Goal: Find specific page/section: Find specific page/section

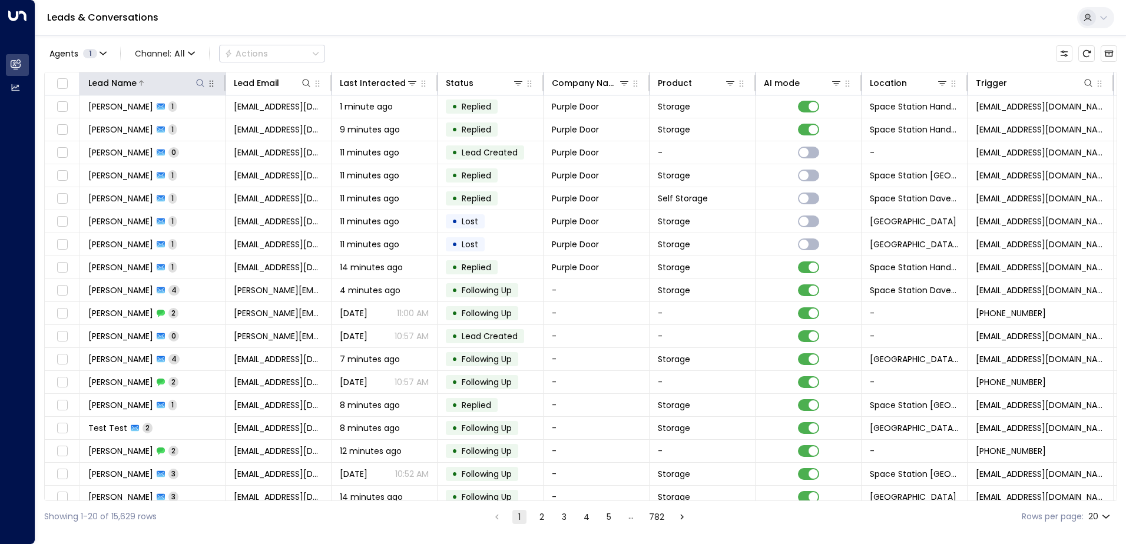
click at [199, 81] on icon at bounding box center [199, 82] width 9 height 9
type input "*******"
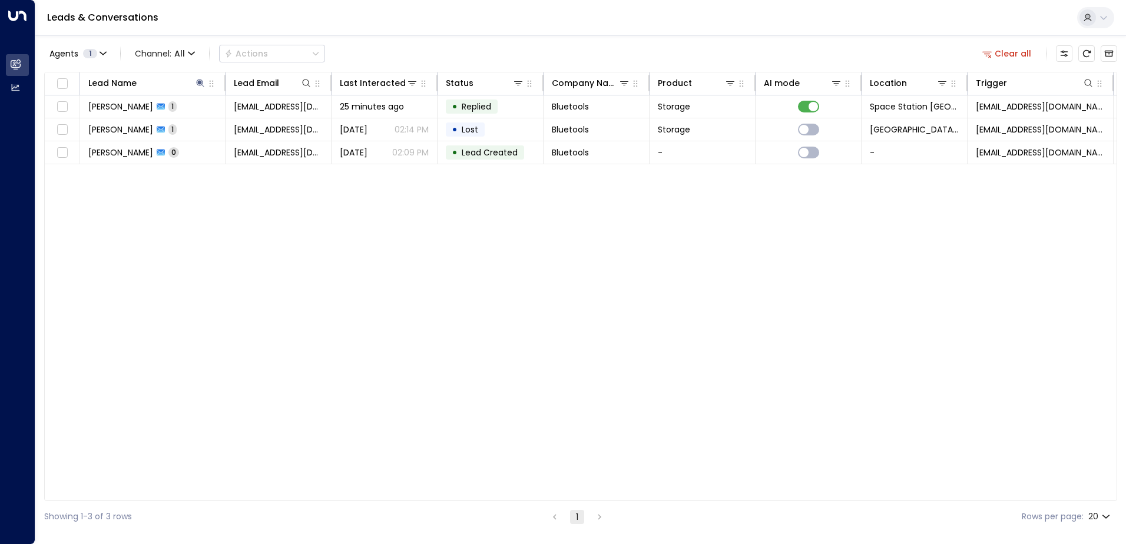
click at [412, 48] on div "Agents 1 Channel: All Actions Clear all" at bounding box center [580, 53] width 1073 height 25
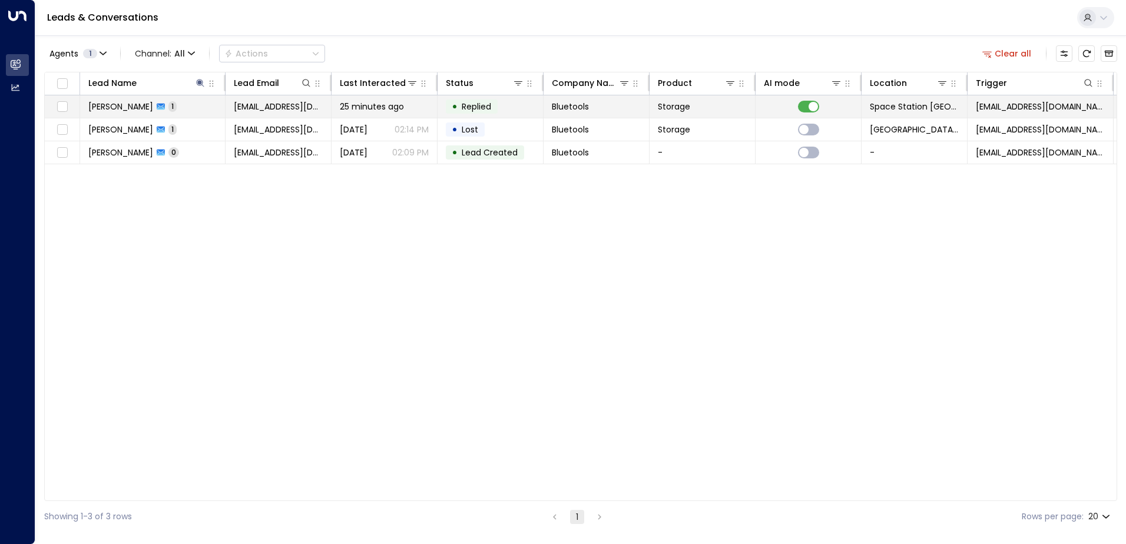
click at [213, 106] on td "[PERSON_NAME] 1" at bounding box center [152, 106] width 145 height 22
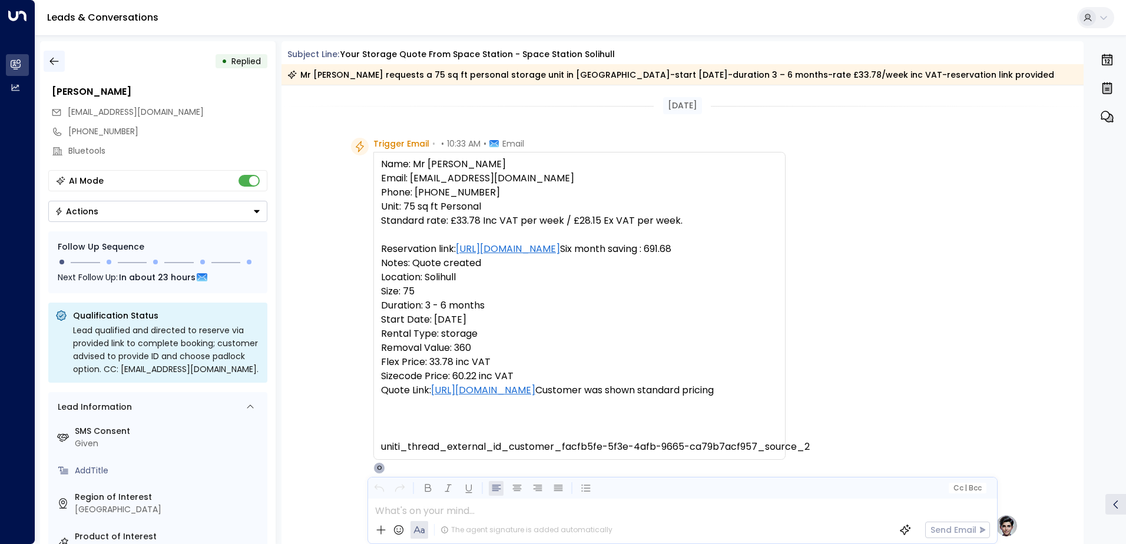
click at [59, 55] on icon "button" at bounding box center [54, 61] width 12 height 12
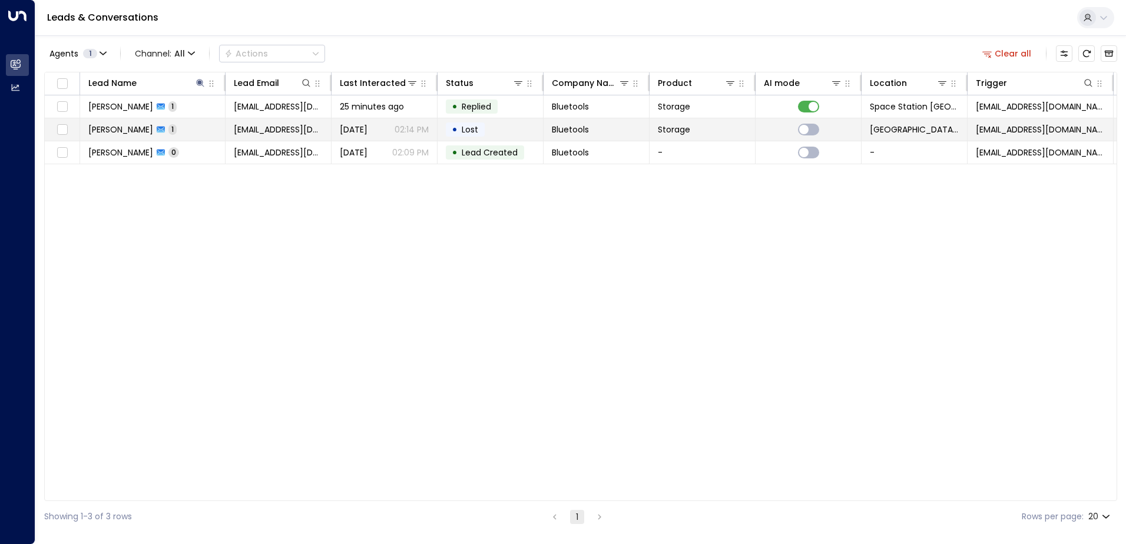
click at [177, 128] on td "[PERSON_NAME] 1" at bounding box center [152, 129] width 145 height 22
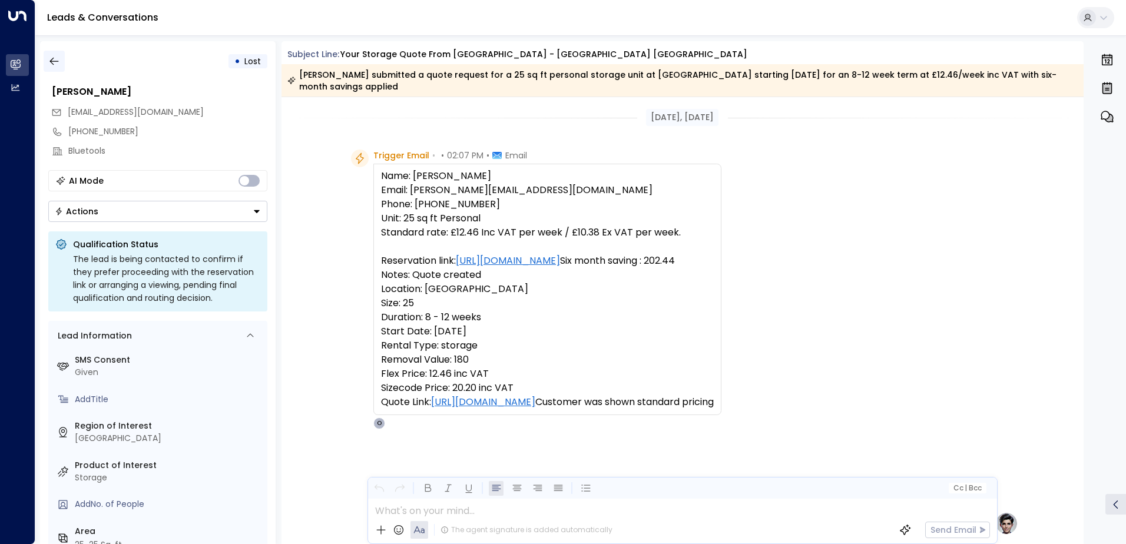
click at [58, 61] on icon "button" at bounding box center [53, 62] width 9 height 8
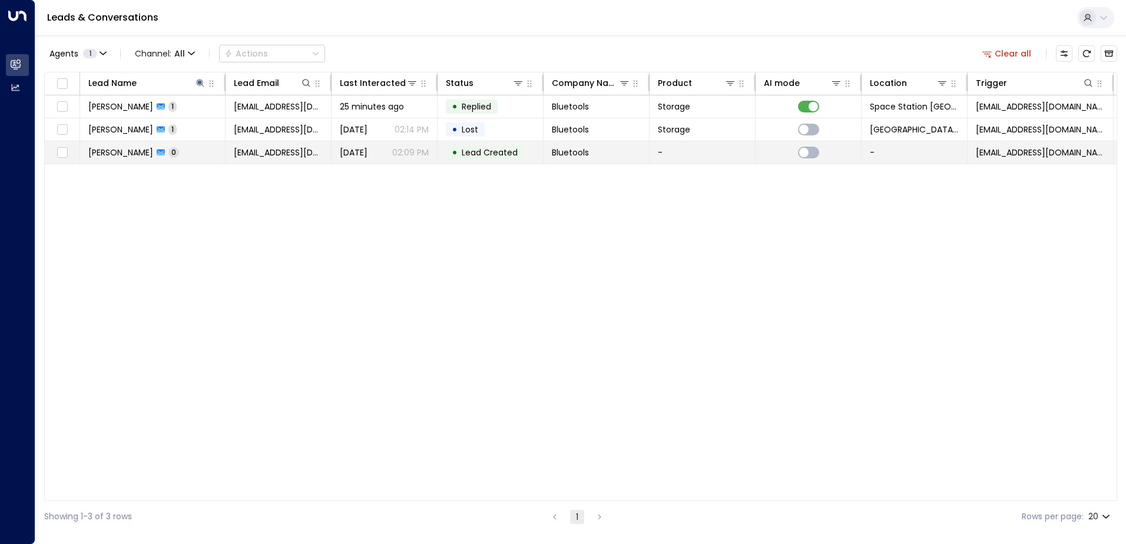
click at [178, 148] on td "[PERSON_NAME] 0" at bounding box center [152, 152] width 145 height 22
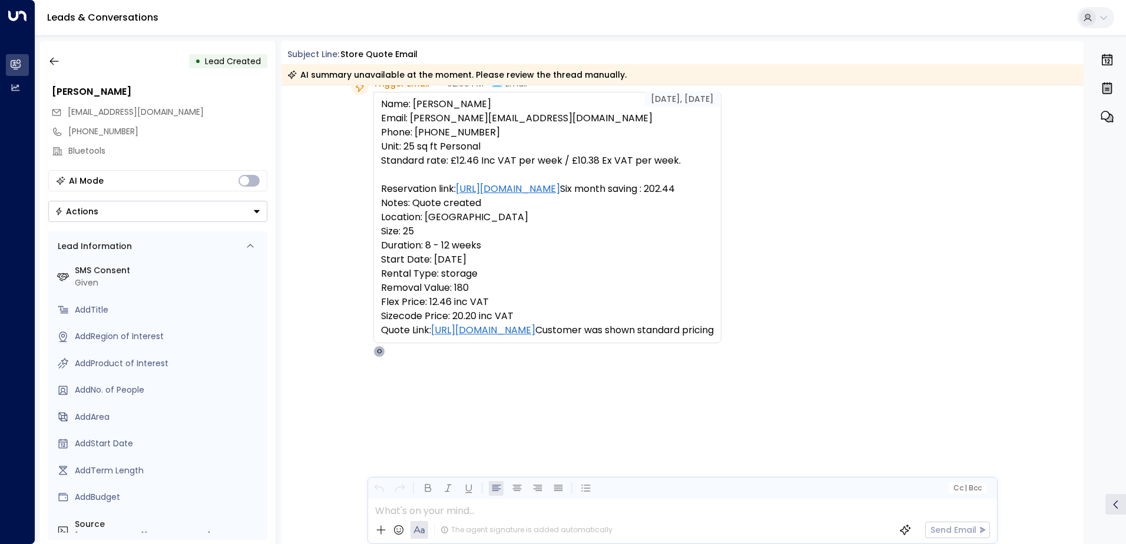
scroll to position [62, 0]
click at [50, 59] on icon "button" at bounding box center [54, 61] width 12 height 12
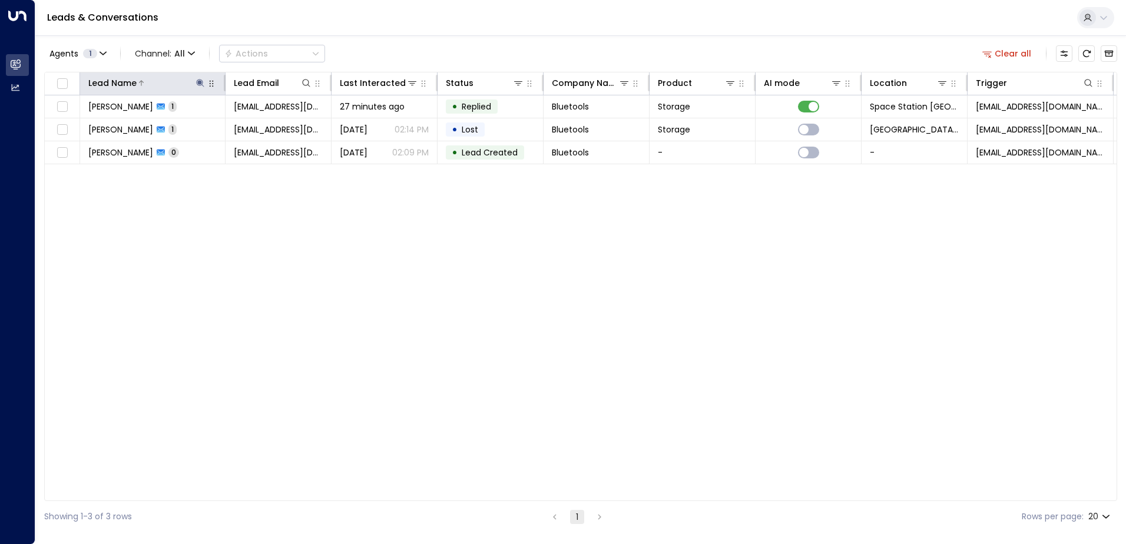
click at [203, 83] on icon at bounding box center [199, 82] width 9 height 9
type input "*"
type input "****"
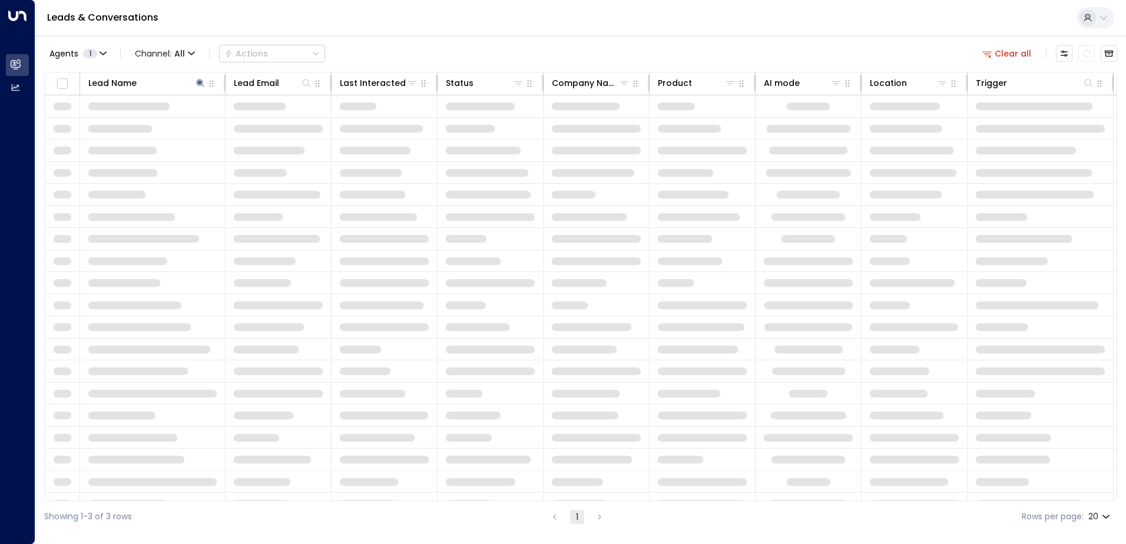
click at [487, 25] on div "Leads & Conversations" at bounding box center [580, 18] width 1090 height 36
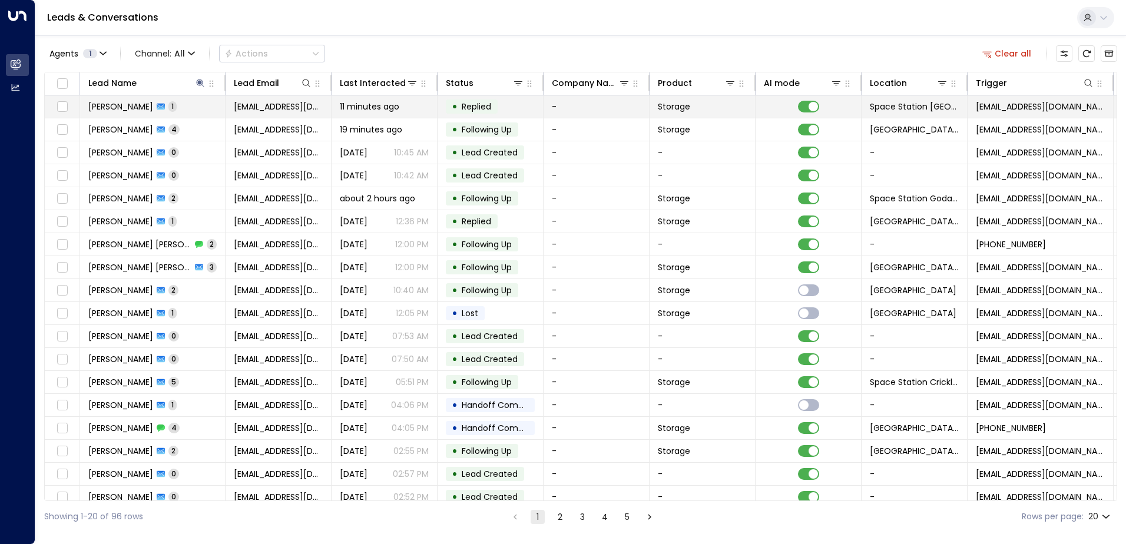
click at [360, 99] on td "11 minutes ago" at bounding box center [384, 106] width 106 height 22
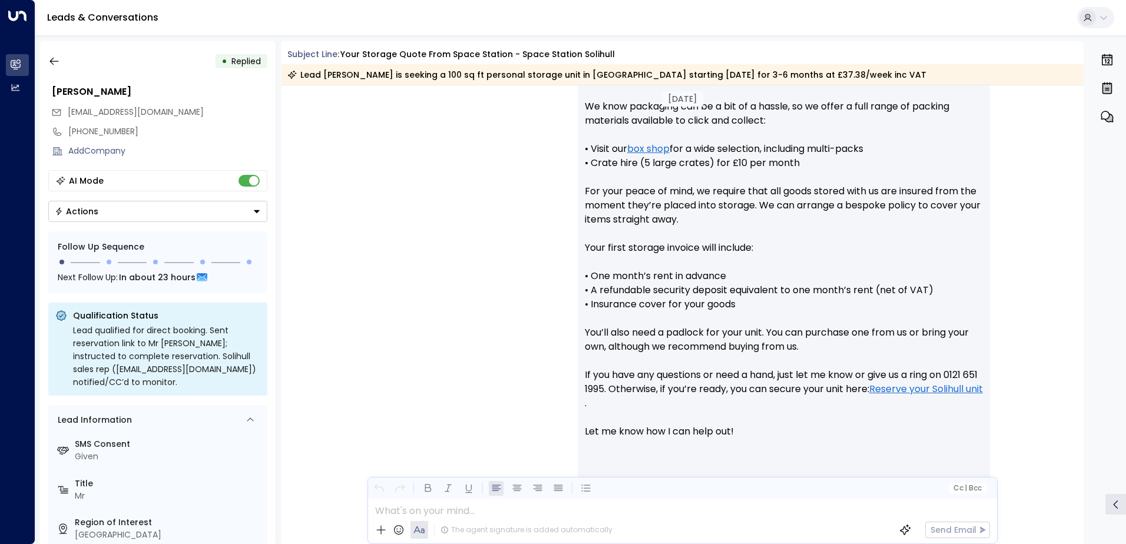
scroll to position [691, 0]
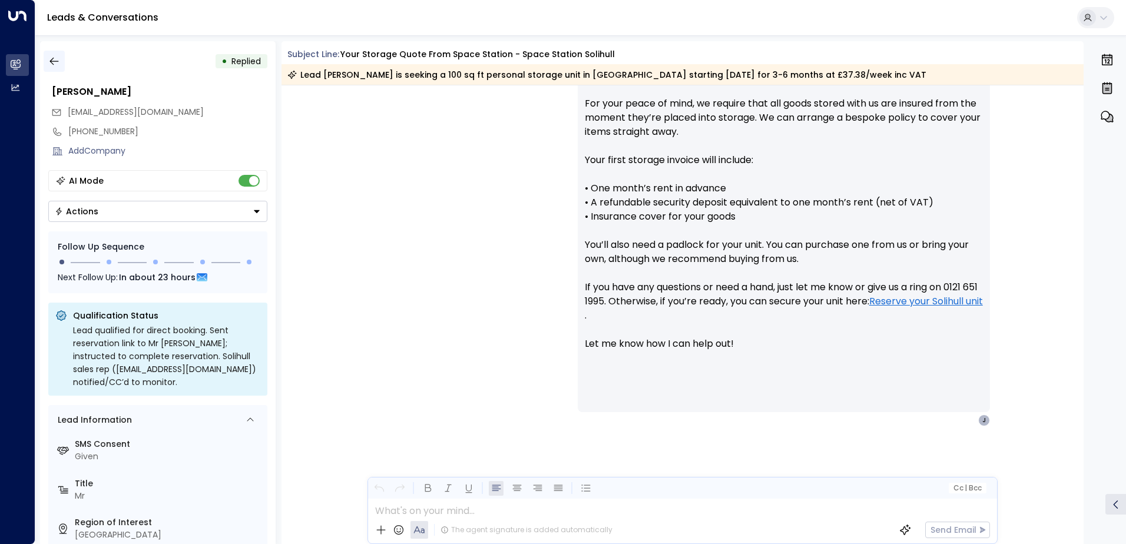
click at [55, 58] on icon "button" at bounding box center [54, 61] width 12 height 12
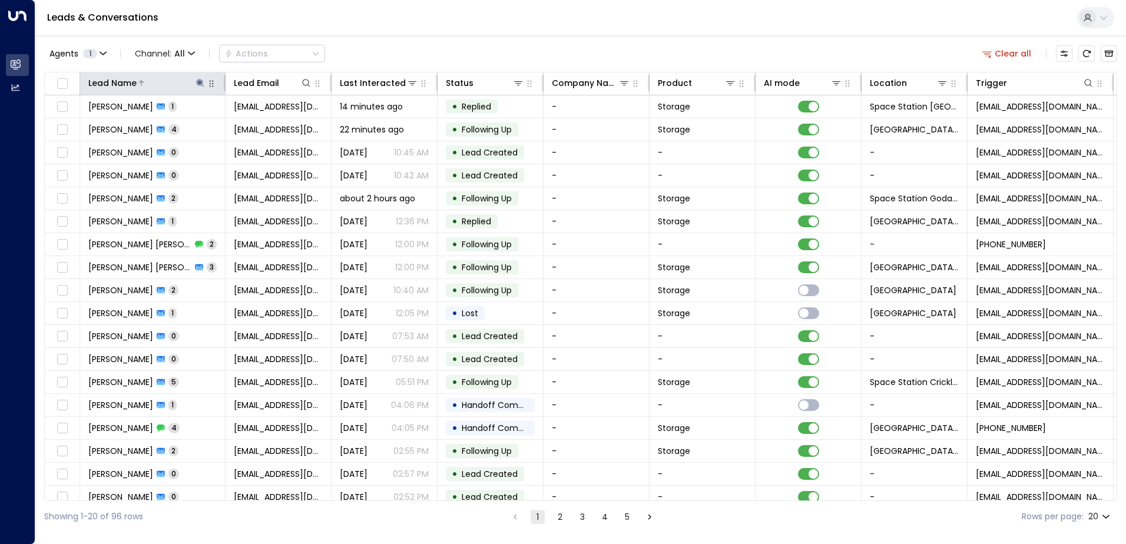
click at [201, 83] on icon at bounding box center [200, 83] width 8 height 8
type input "*"
type input "*****"
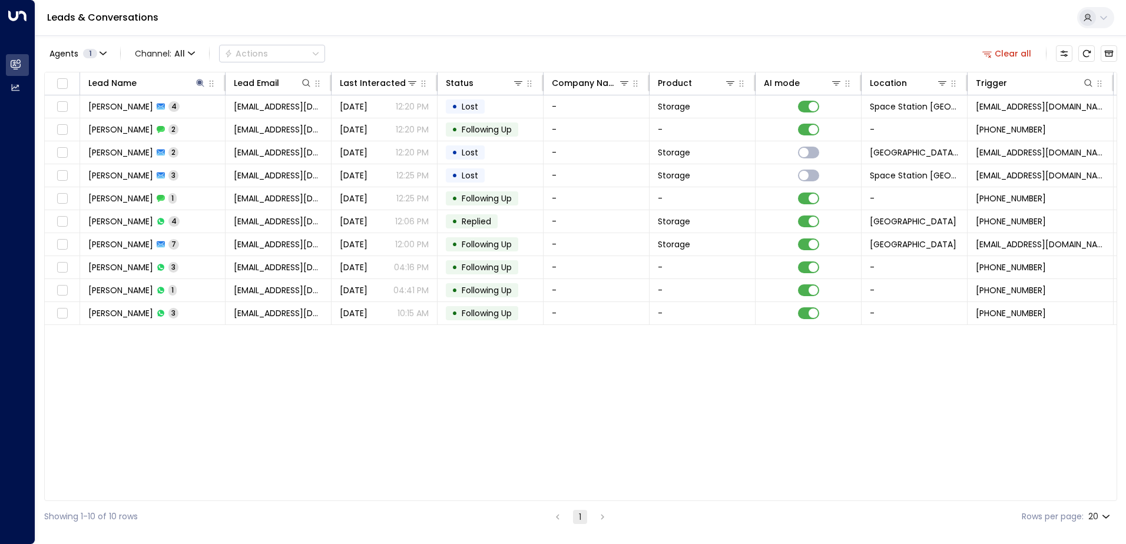
click at [297, 441] on div "Lead Name Lead Email Last Interacted Status Company Name Product AI mode Locati…" at bounding box center [580, 286] width 1073 height 429
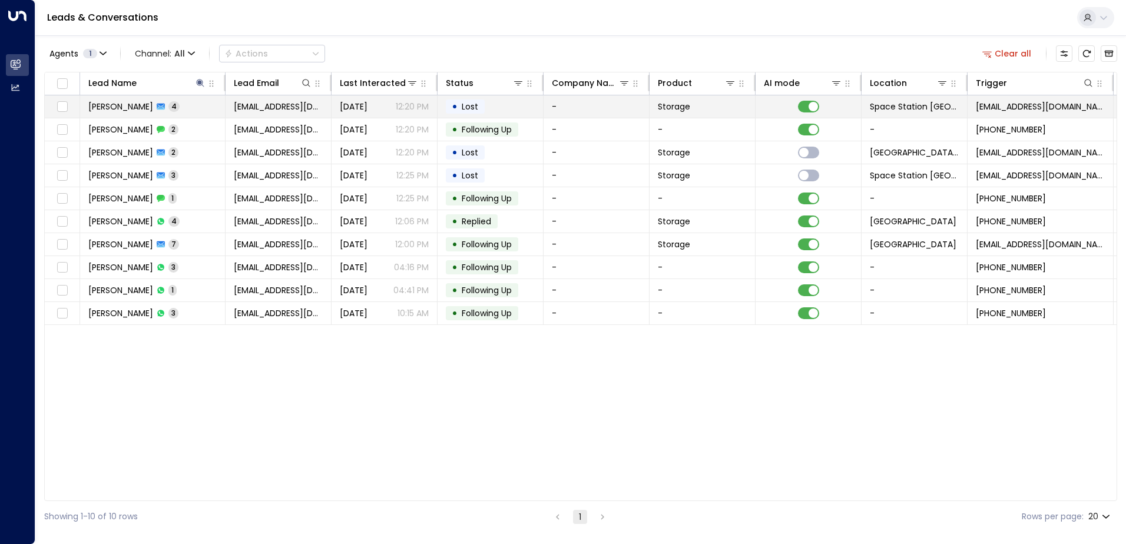
click at [314, 110] on span "[EMAIL_ADDRESS][DOMAIN_NAME]" at bounding box center [278, 107] width 89 height 12
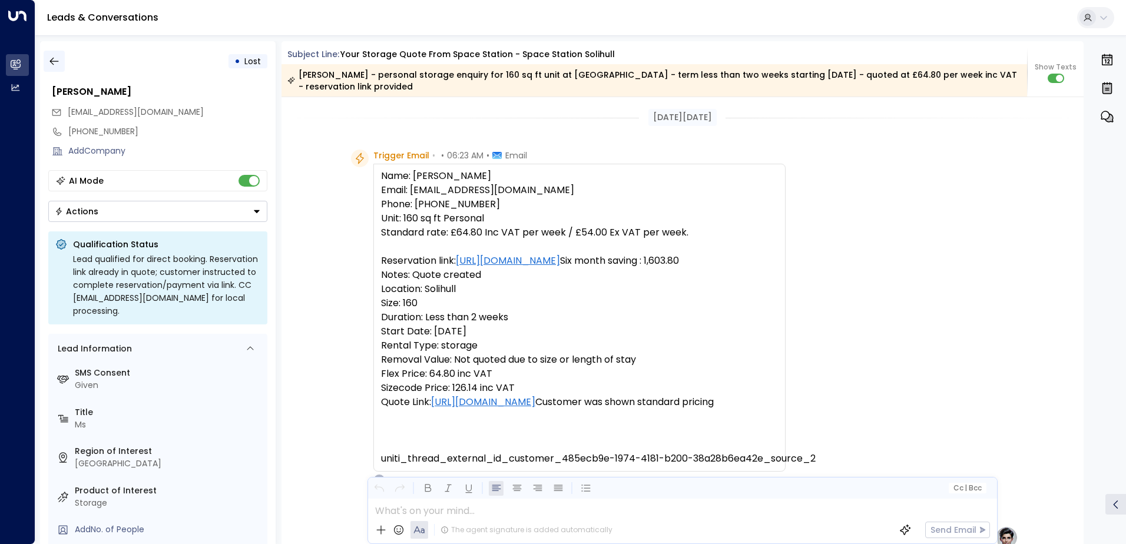
click at [57, 61] on icon "button" at bounding box center [54, 61] width 12 height 12
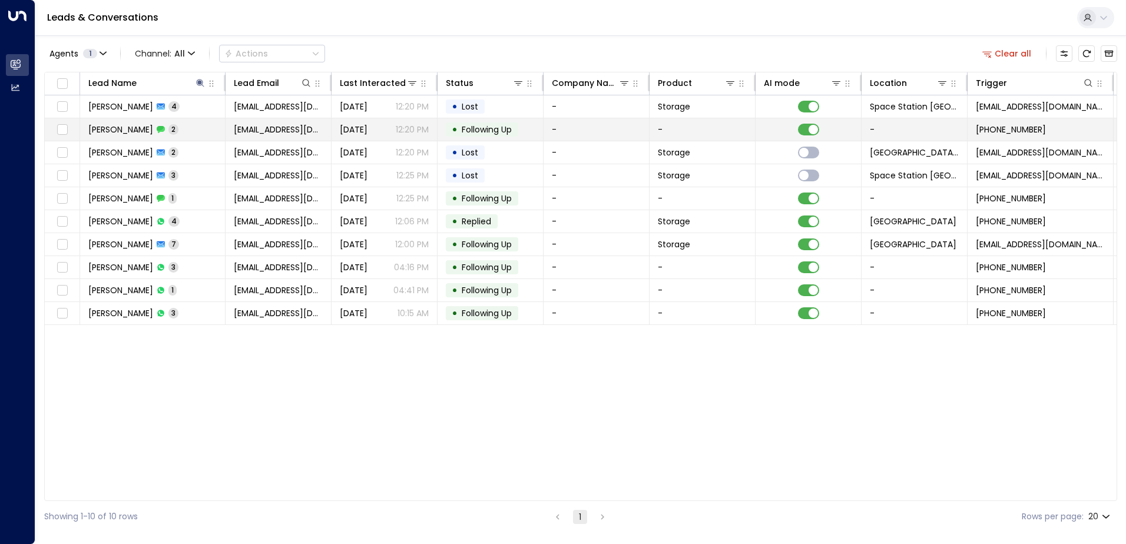
click at [153, 127] on span "[PERSON_NAME]" at bounding box center [120, 130] width 65 height 12
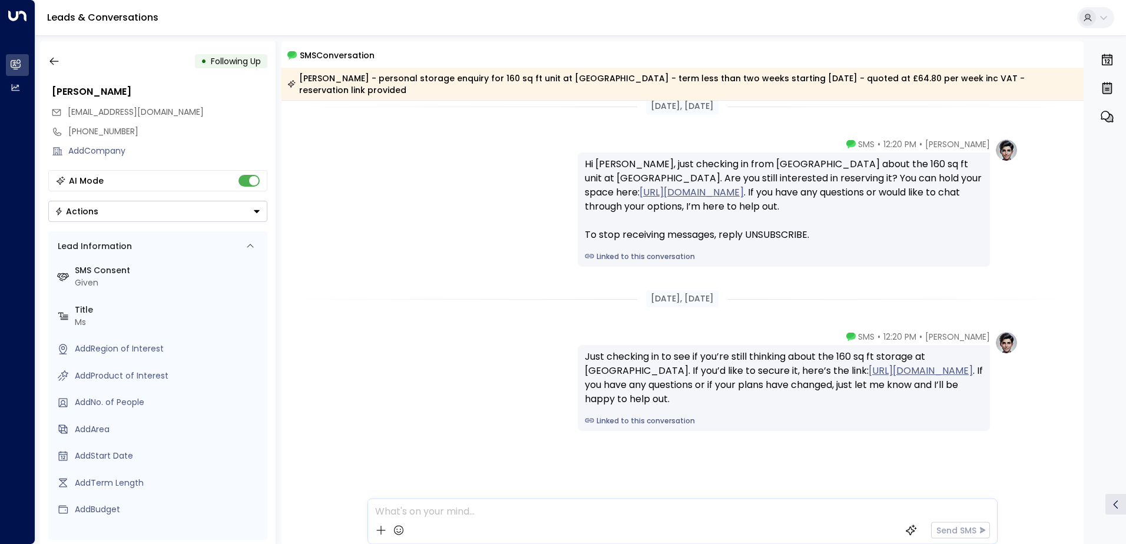
scroll to position [22, 0]
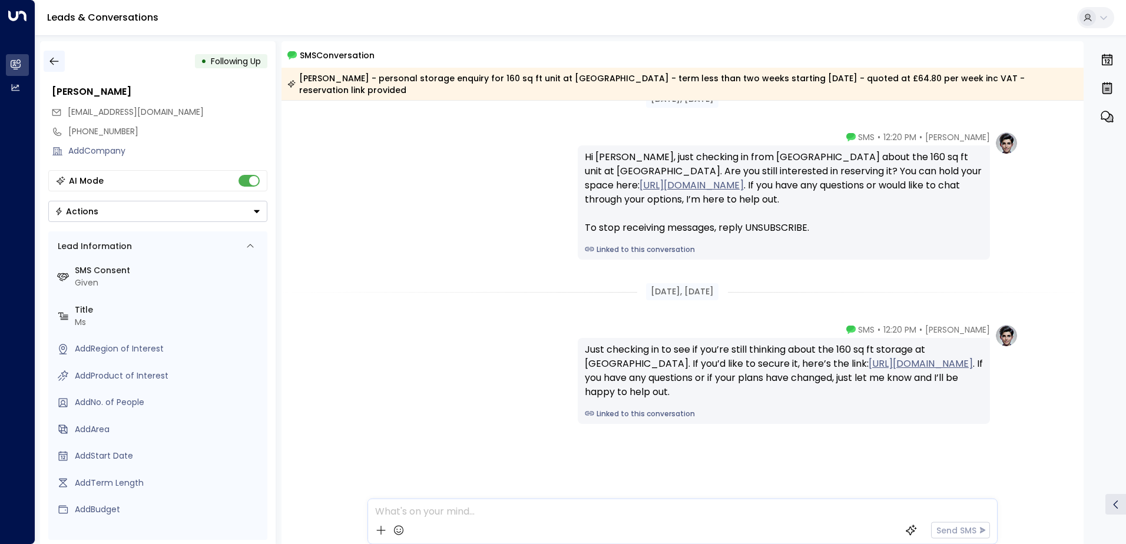
click at [56, 60] on icon "button" at bounding box center [54, 61] width 12 height 12
